Goal: Information Seeking & Learning: Understand process/instructions

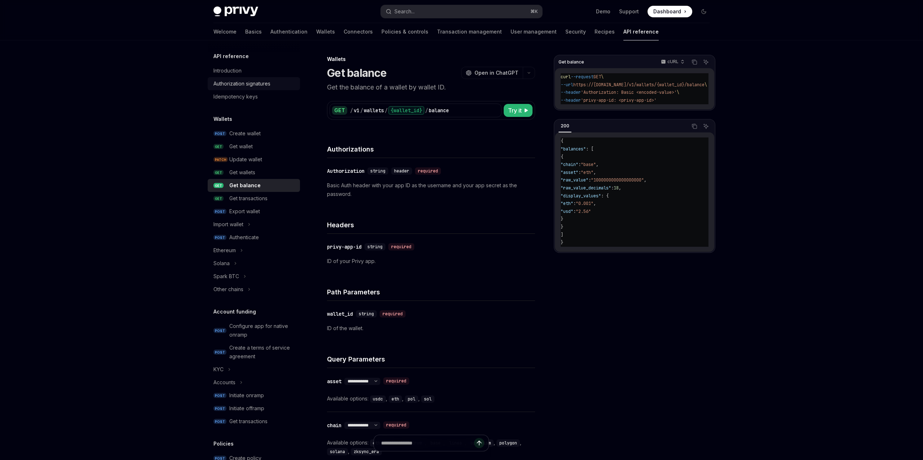
click at [264, 81] on div "Authorization signatures" at bounding box center [241, 83] width 57 height 9
type textarea "*"
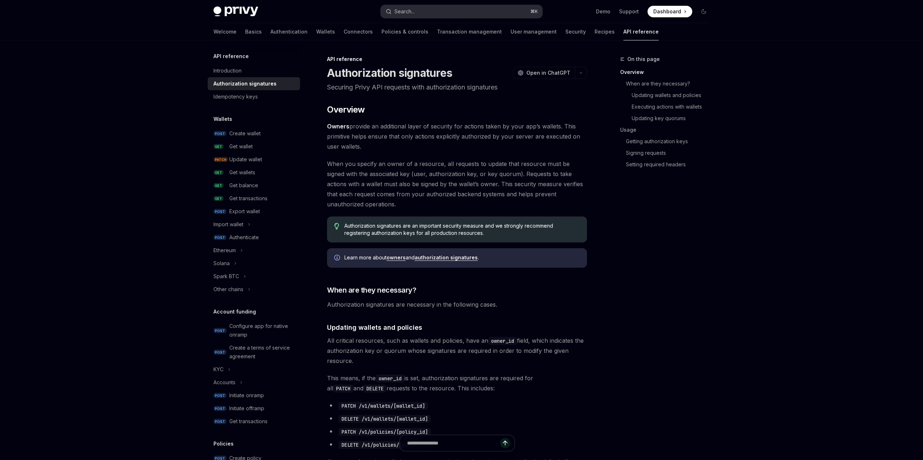
click at [435, 14] on button "Search... ⌘ K" at bounding box center [461, 11] width 161 height 13
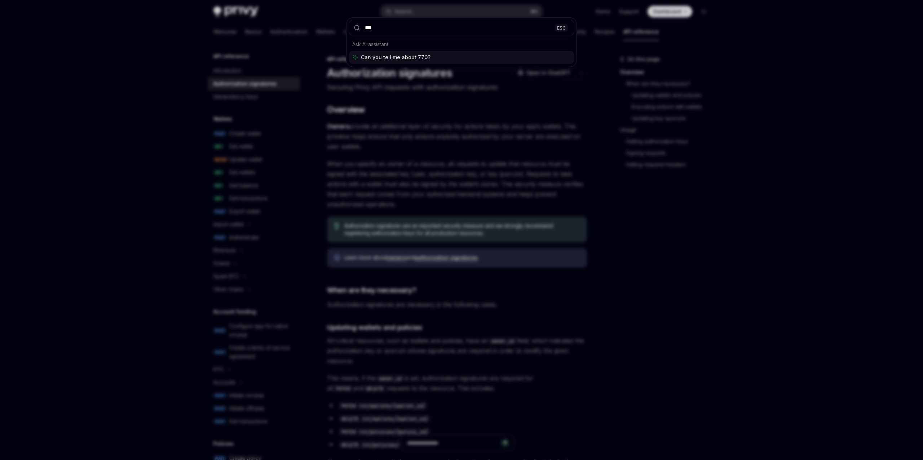
type input "****"
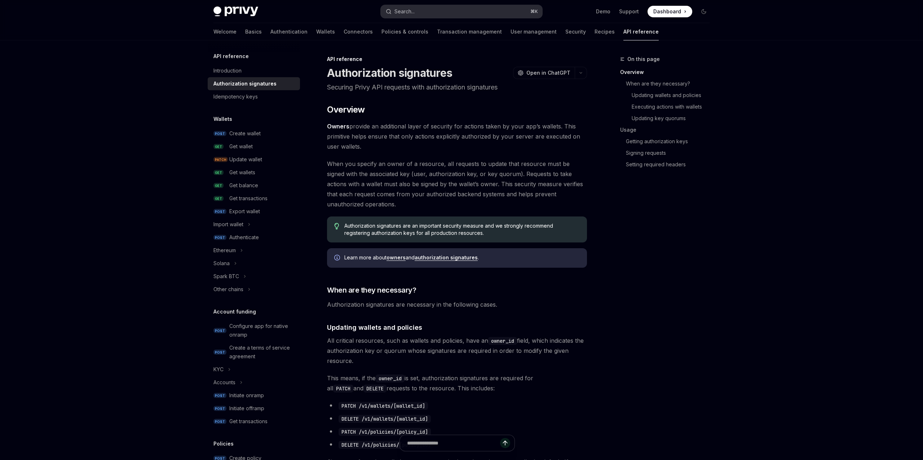
click at [435, 14] on button "Search... ⌘ K" at bounding box center [461, 11] width 161 height 13
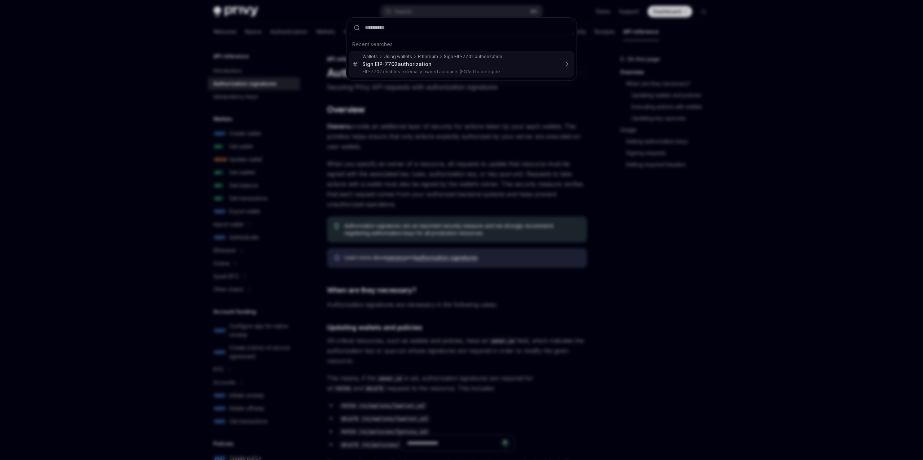
click at [398, 62] on div "Sign EIP- 7702 authorization" at bounding box center [396, 64] width 69 height 6
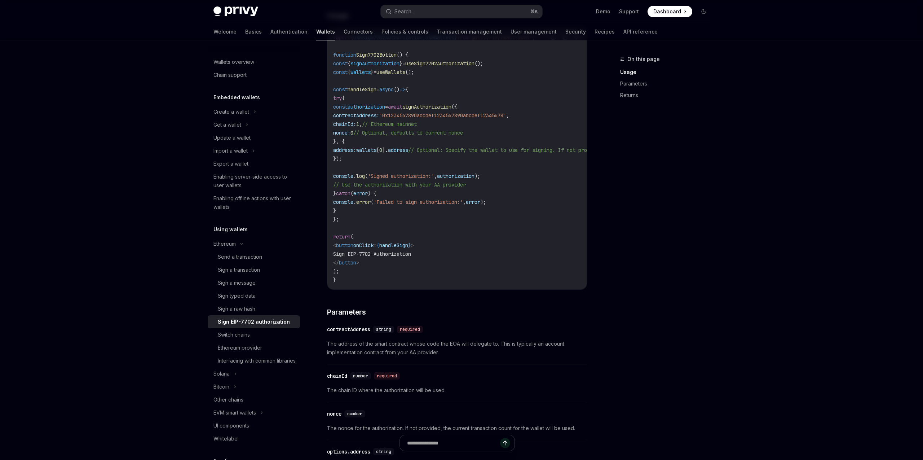
scroll to position [290, 0]
drag, startPoint x: 362, startPoint y: 102, endPoint x: 401, endPoint y: 161, distance: 70.4
click at [401, 161] on code "import { useSign7702Authorization , useWallets } from '@privy-io/react-auth' ; …" at bounding box center [522, 156] width 378 height 251
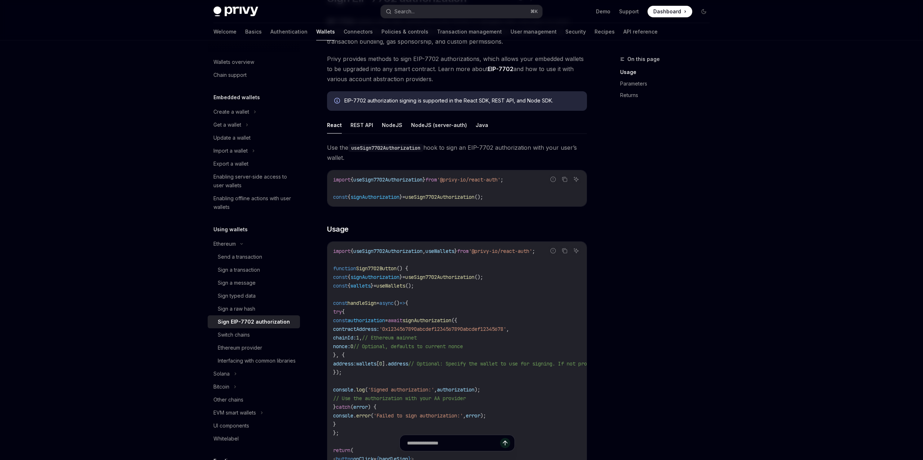
scroll to position [72, 0]
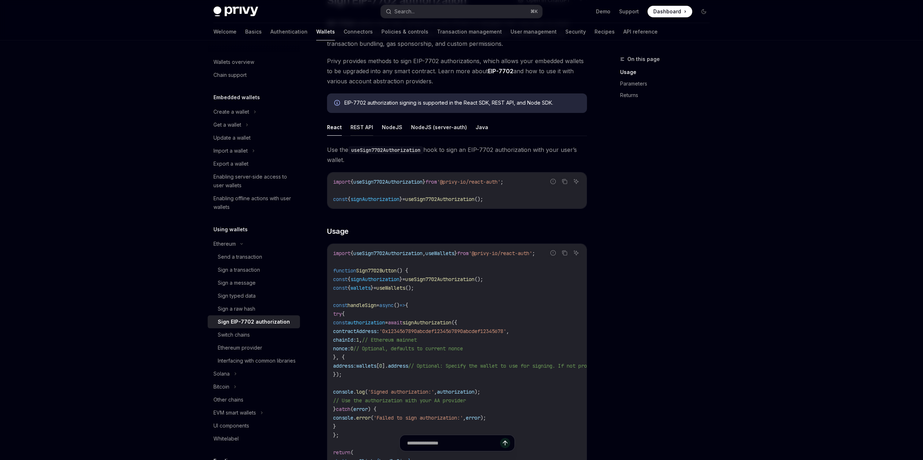
click at [363, 127] on button "REST API" at bounding box center [361, 127] width 23 height 17
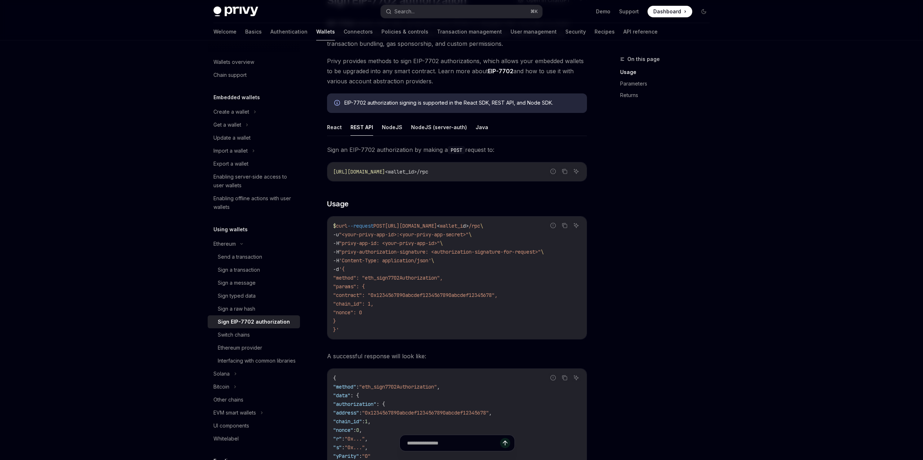
click at [431, 236] on span ""<your-privy-app-id>:<your-privy-app-secret>"" at bounding box center [404, 234] width 130 height 6
drag, startPoint x: 473, startPoint y: 236, endPoint x: 440, endPoint y: 230, distance: 32.7
click at [440, 230] on code "$ curl --request POST [URL][DOMAIN_NAME] < wallet_i d > /rpc \ -u "<your-privy-…" at bounding box center [457, 277] width 248 height 112
click at [358, 235] on span ""<your-privy-app-id>:<your-privy-app-secret>"" at bounding box center [404, 234] width 130 height 6
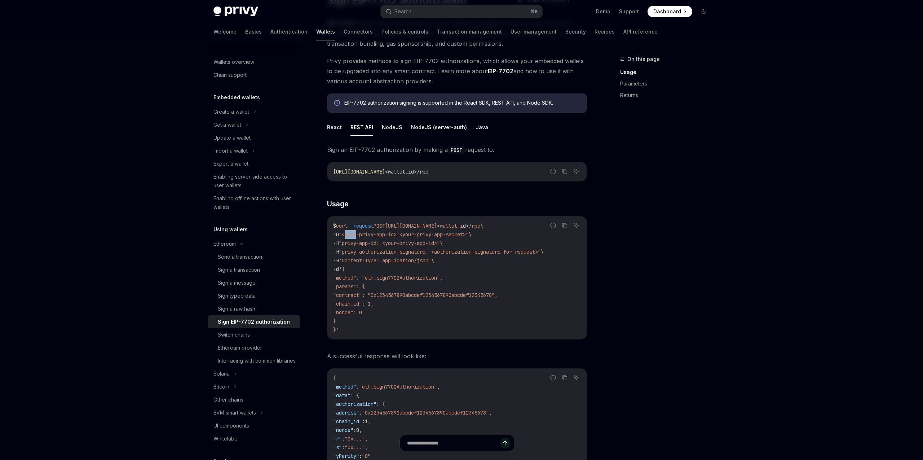
click at [358, 235] on span ""<your-privy-app-id>:<your-privy-app-secret>"" at bounding box center [404, 234] width 130 height 6
click at [409, 240] on span ""privy-app-id: <your-privy-app-id>"" at bounding box center [389, 243] width 101 height 6
click at [442, 237] on span ""<your-privy-app-id>:<your-privy-app-secret>"" at bounding box center [404, 234] width 130 height 6
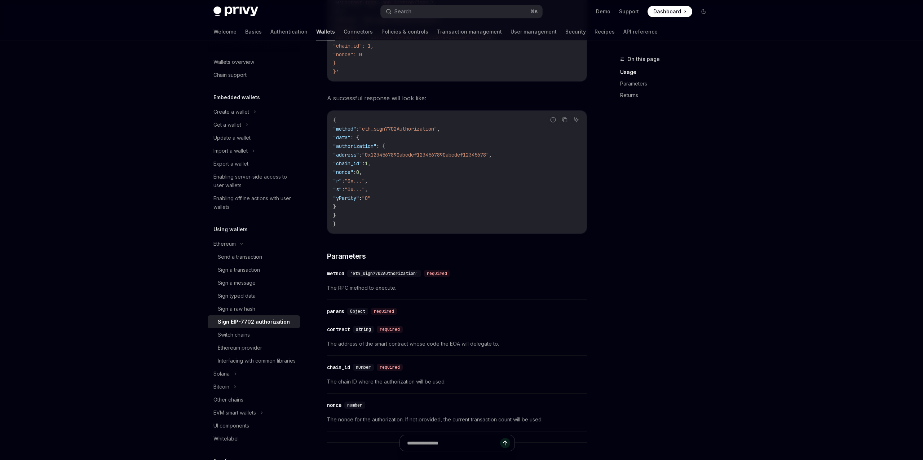
scroll to position [309, 0]
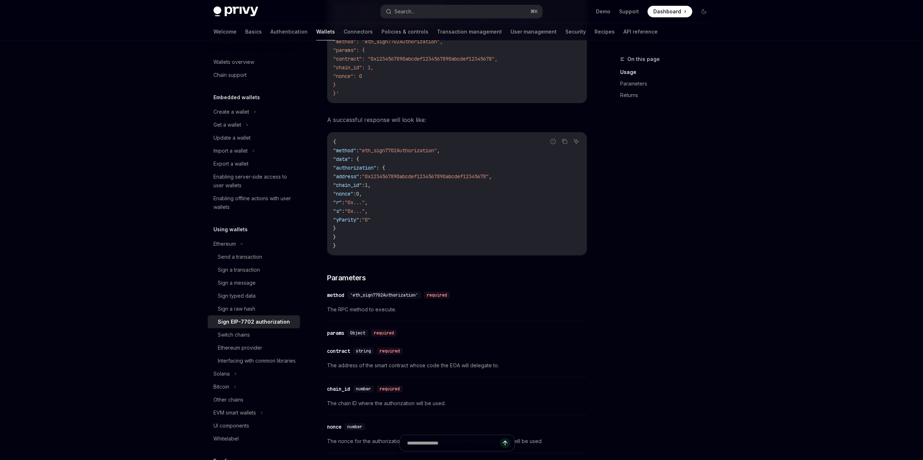
click at [359, 247] on code "{ "method" : "eth_sign7702Authorization" , "data" : { "authorization" : { "addr…" at bounding box center [457, 193] width 248 height 112
drag, startPoint x: 345, startPoint y: 169, endPoint x: 367, endPoint y: 226, distance: 60.6
click at [367, 226] on code "{ "method" : "eth_sign7702Authorization" , "data" : { "authorization" : { "addr…" at bounding box center [457, 193] width 248 height 112
type textarea "*"
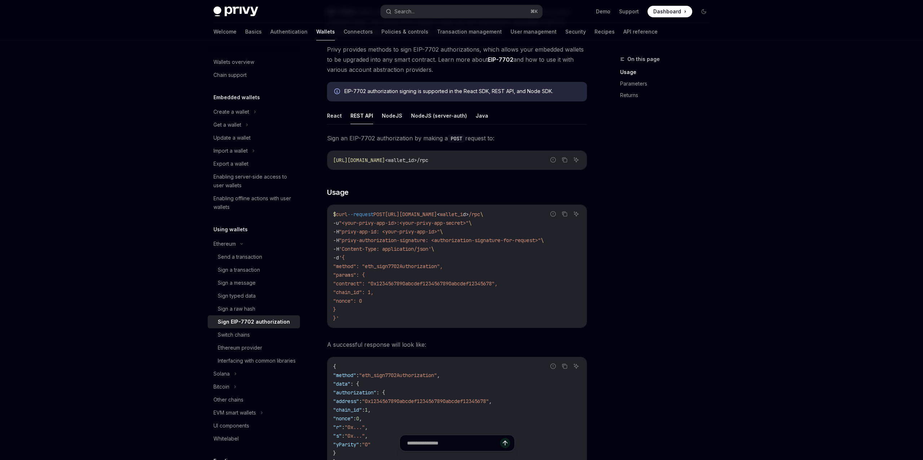
scroll to position [84, 0]
drag, startPoint x: 371, startPoint y: 224, endPoint x: 458, endPoint y: 230, distance: 86.7
click at [458, 230] on code "$ curl --request POST [URL][DOMAIN_NAME] < wallet_i d > /rpc \ -u "<your-privy-…" at bounding box center [457, 265] width 248 height 112
drag, startPoint x: 458, startPoint y: 234, endPoint x: 326, endPoint y: 223, distance: 132.4
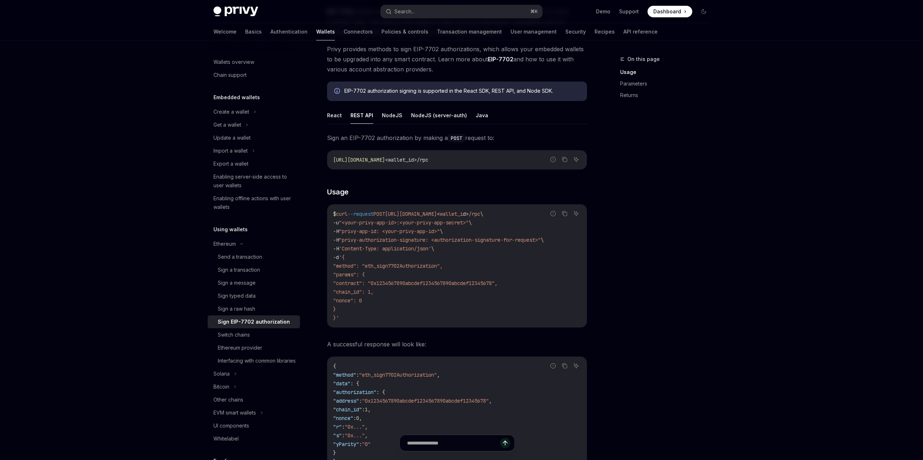
click at [326, 223] on div "Ethereum Sign EIP-7702 authorization OpenAI Open in ChatGPT OpenAI Open in Chat…" at bounding box center [389, 451] width 398 height 963
drag, startPoint x: 333, startPoint y: 160, endPoint x: 497, endPoint y: 161, distance: 164.4
click at [497, 161] on code "[URL][DOMAIN_NAME] <wallet_id>/rpc" at bounding box center [457, 159] width 248 height 9
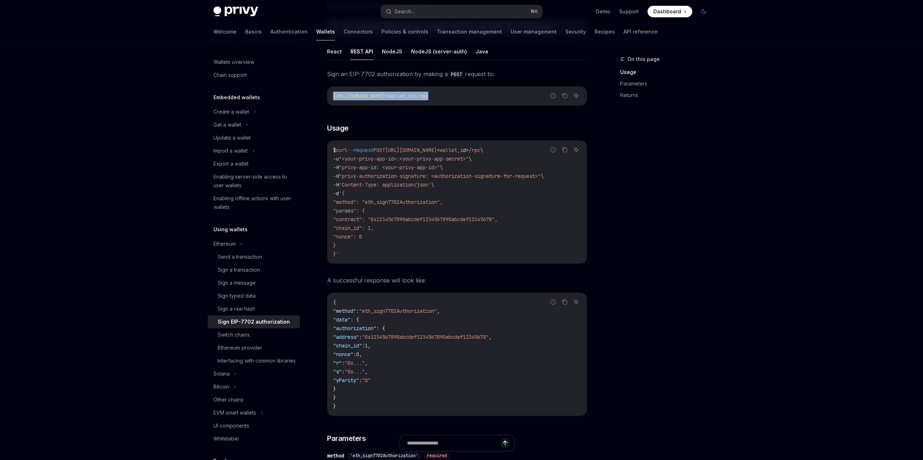
scroll to position [148, 0]
click at [370, 329] on span ""authorization"" at bounding box center [354, 327] width 43 height 6
copy span "authorization"
